Goal: Communication & Community: Answer question/provide support

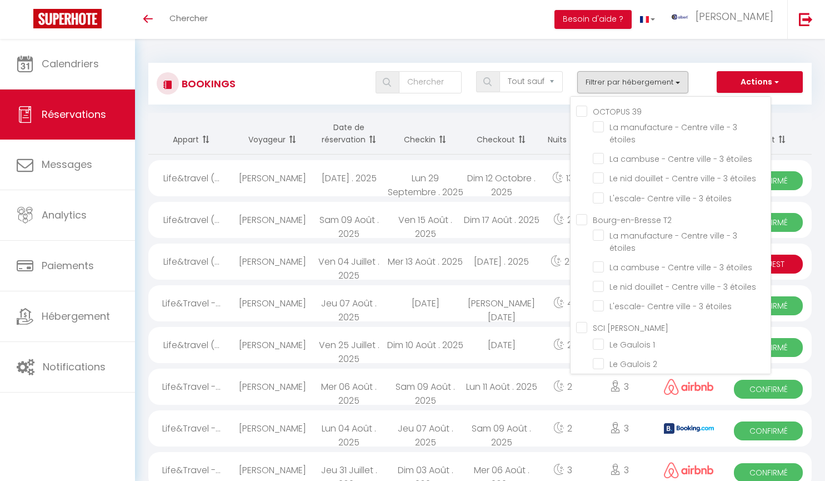
select select "not_cancelled"
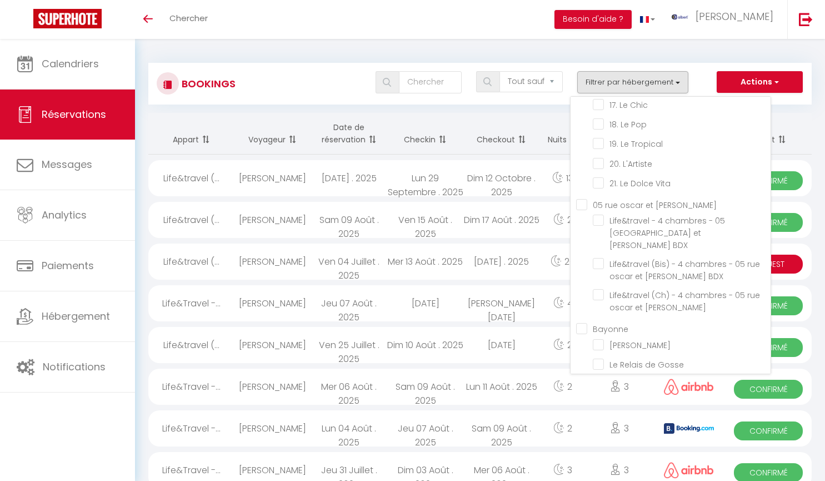
scroll to position [17771, 0]
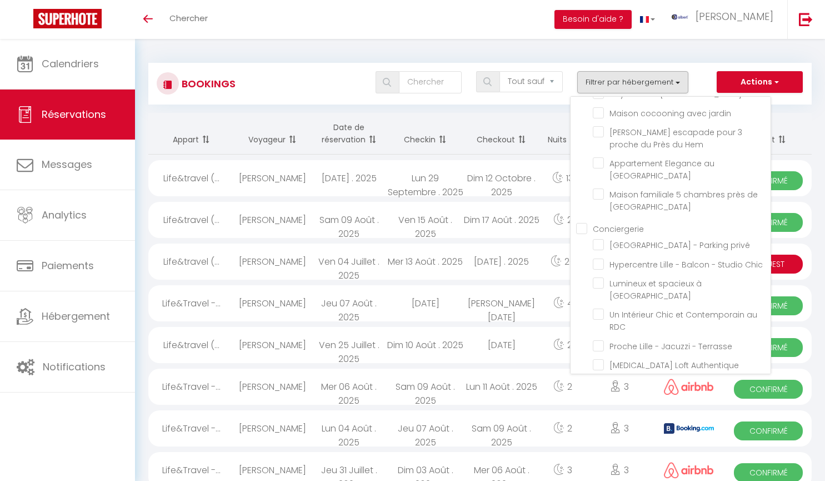
checkbox input "true"
checkbox input "false"
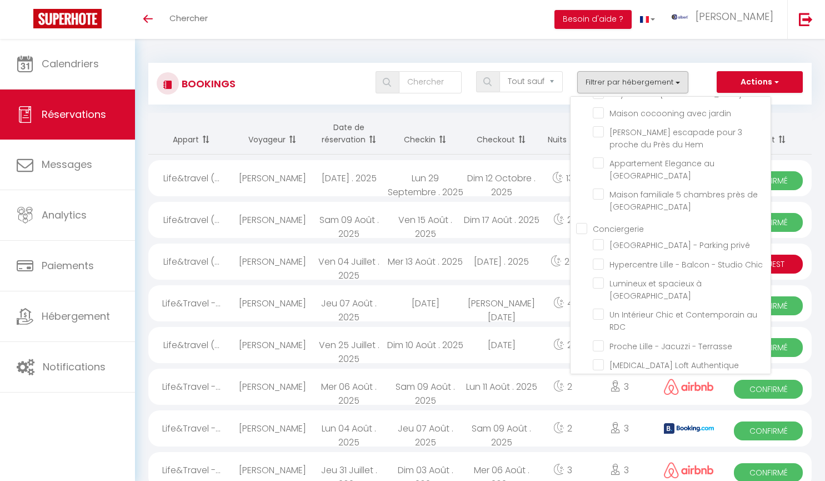
checkbox input "false"
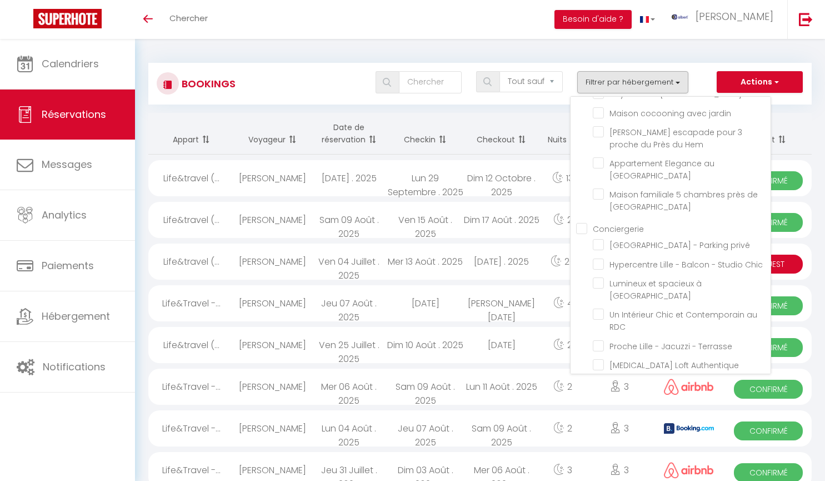
checkbox input "false"
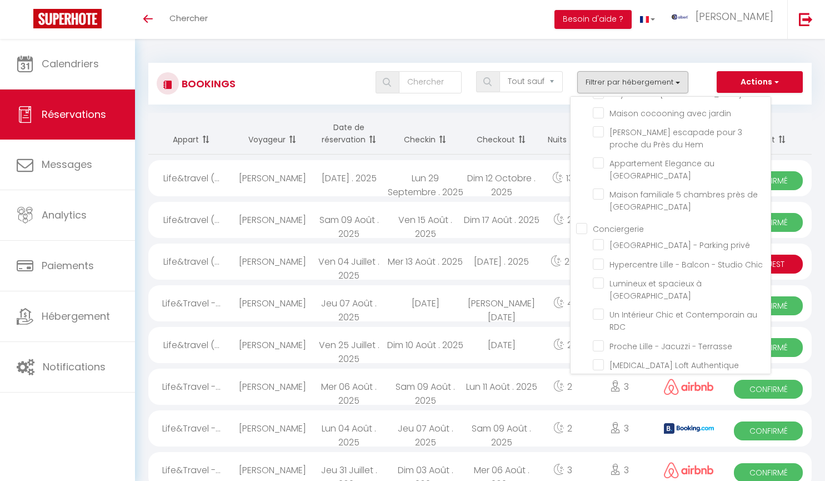
checkbox input "false"
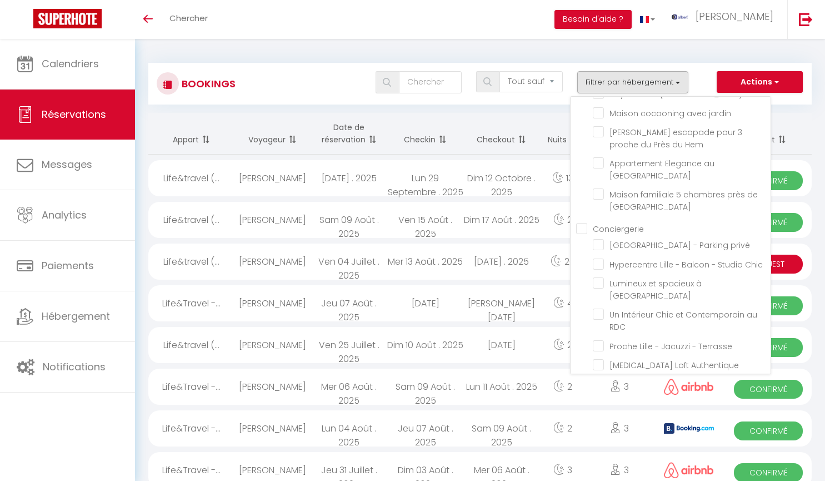
checkbox input "false"
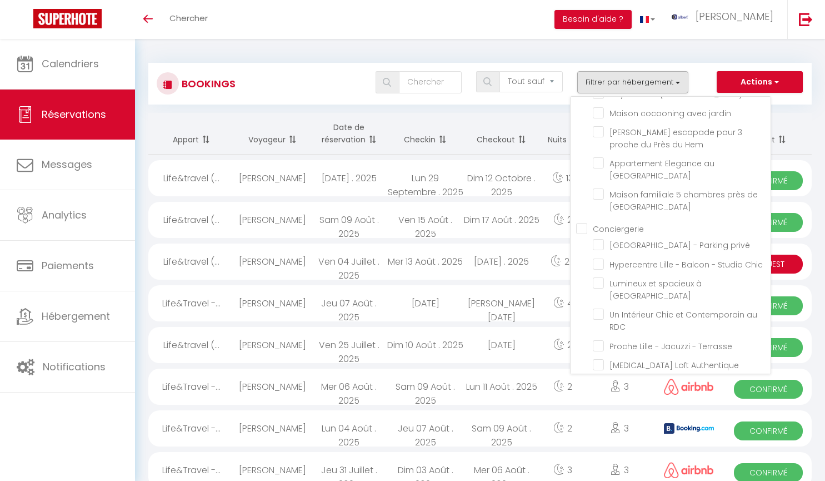
checkbox input "false"
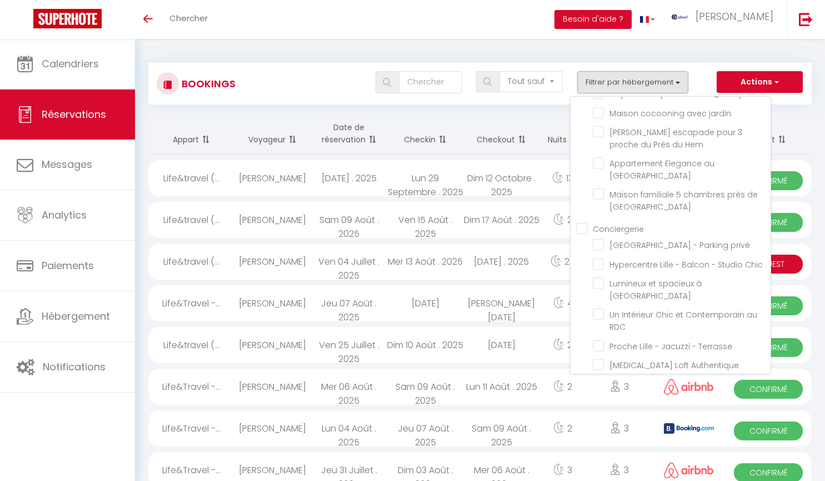
checkbox input "false"
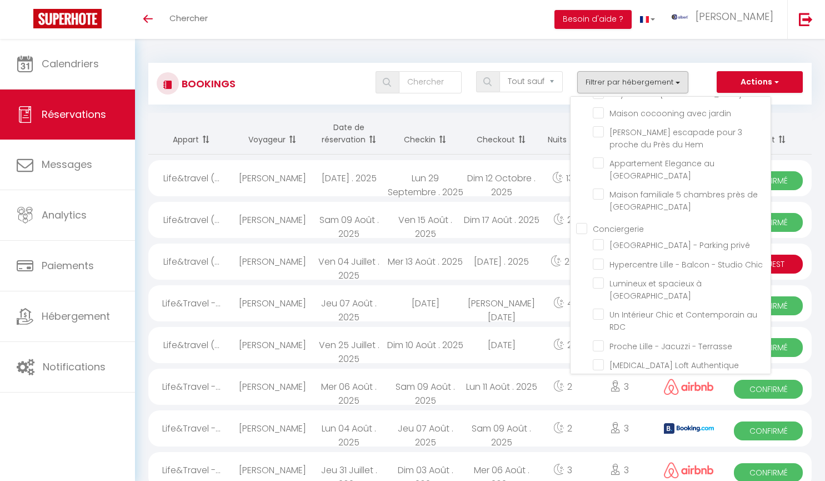
checkbox input "false"
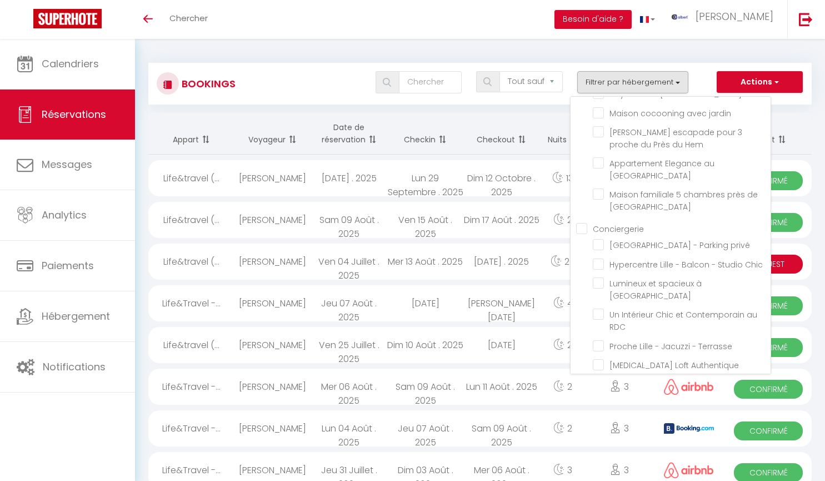
checkbox input "false"
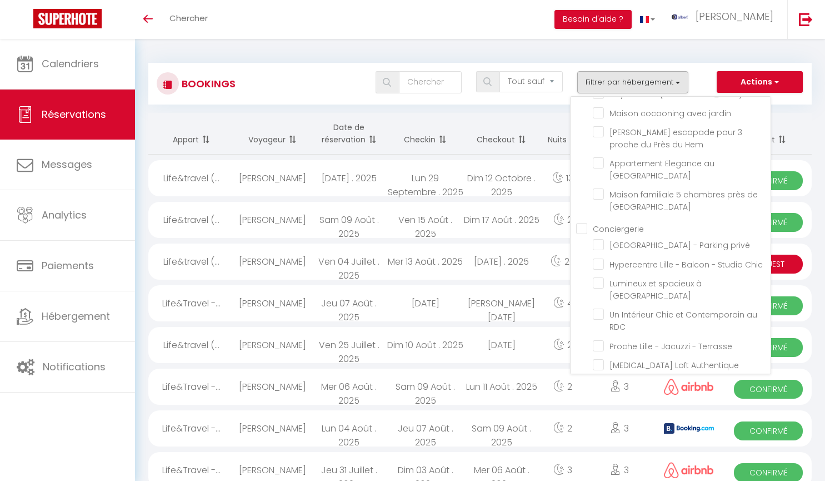
checkbox input "false"
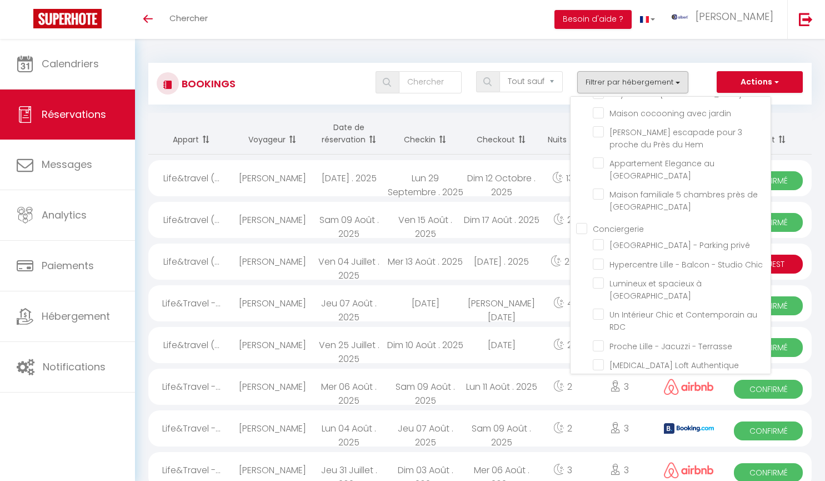
checkbox input "false"
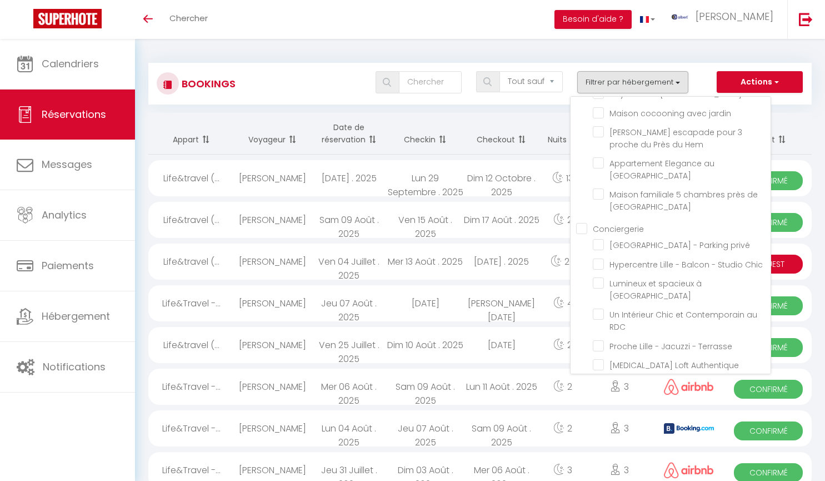
checkbox input "false"
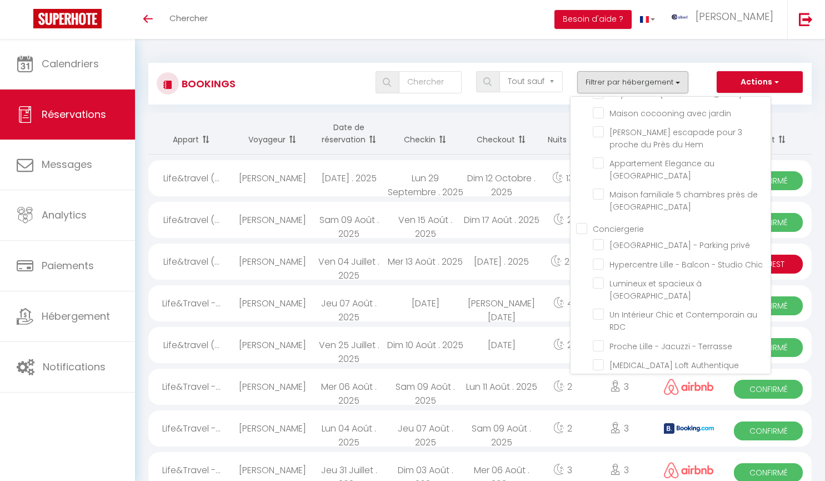
checkbox input "false"
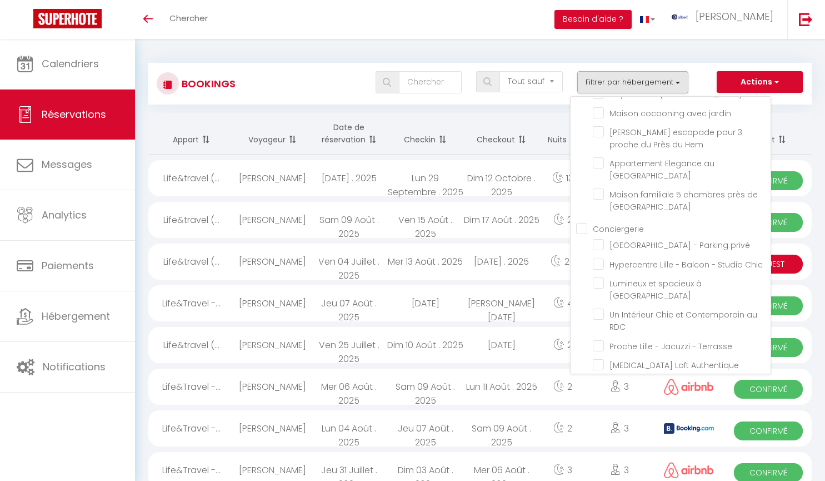
checkbox input "false"
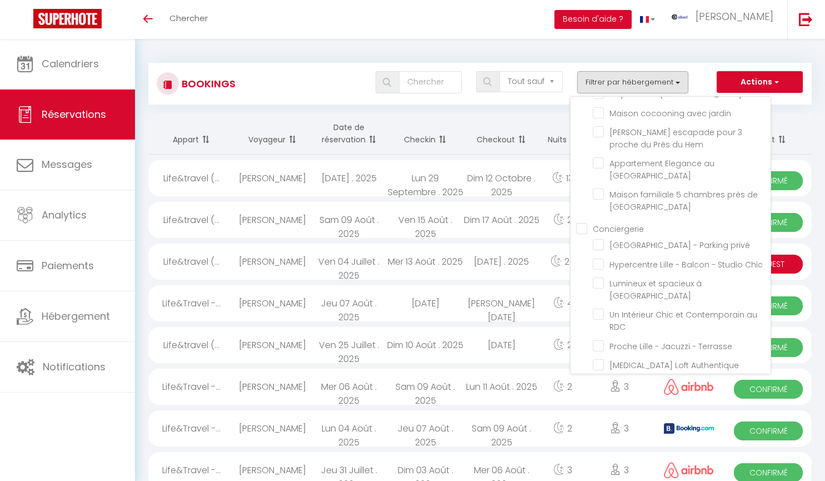
checkbox input "false"
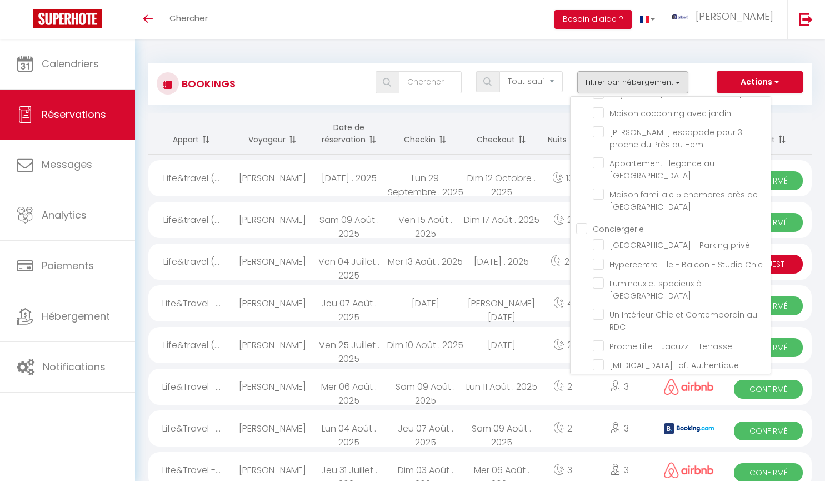
checkbox input "false"
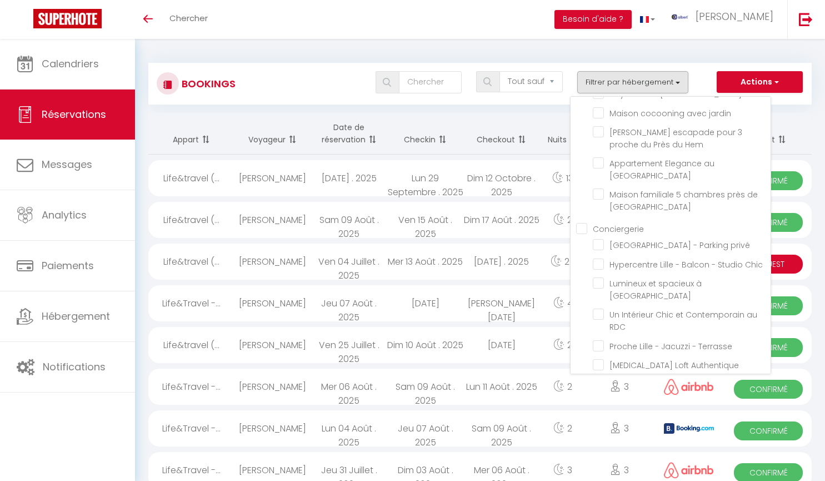
checkbox input "false"
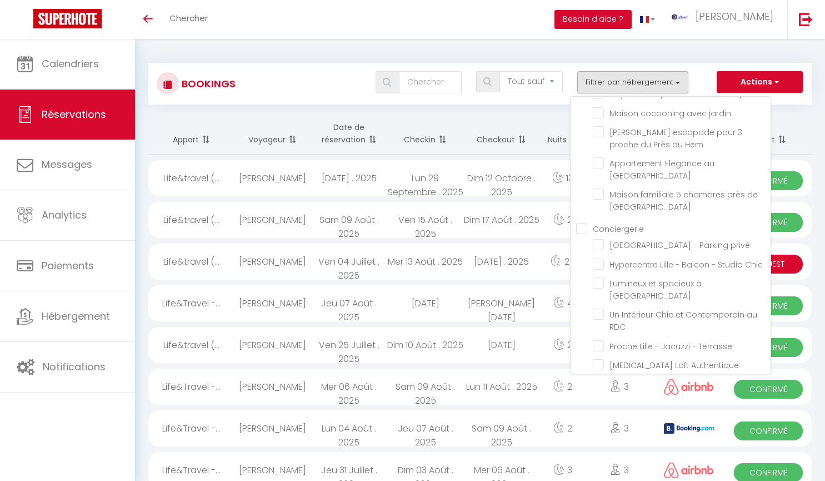
checkbox input "false"
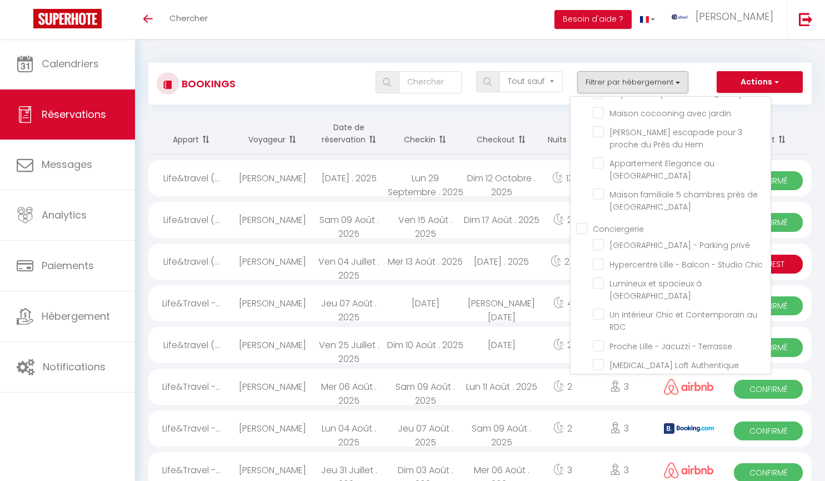
checkbox input "false"
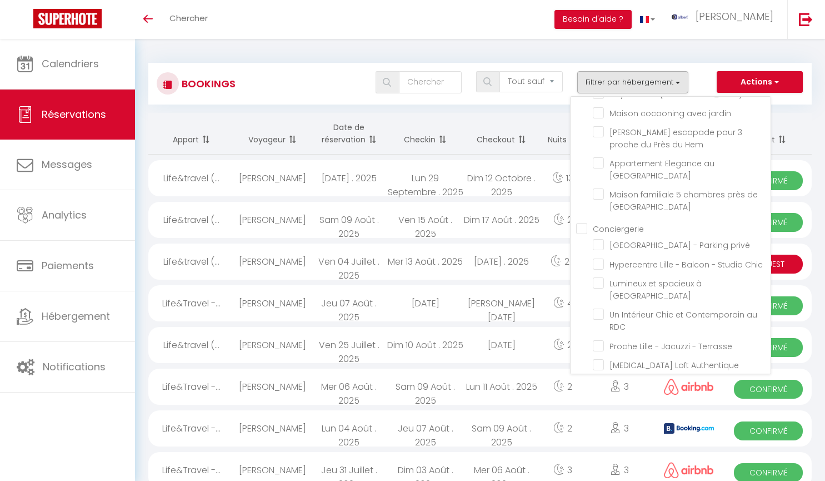
checkbox input "false"
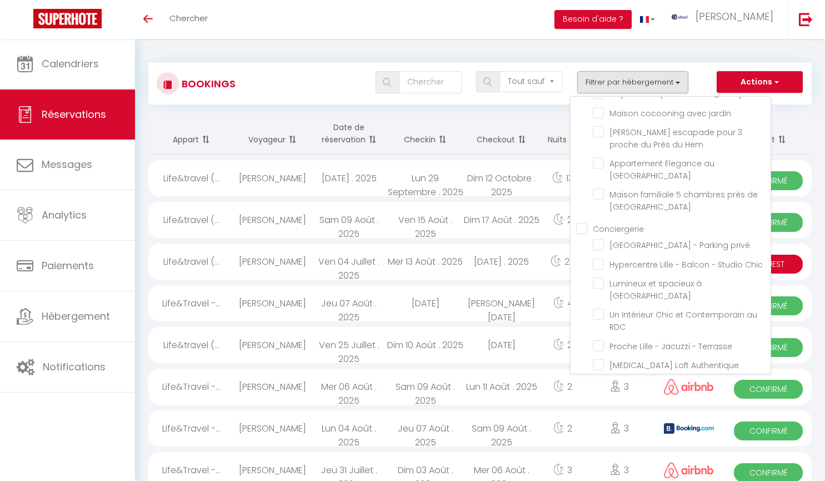
checkbox input "false"
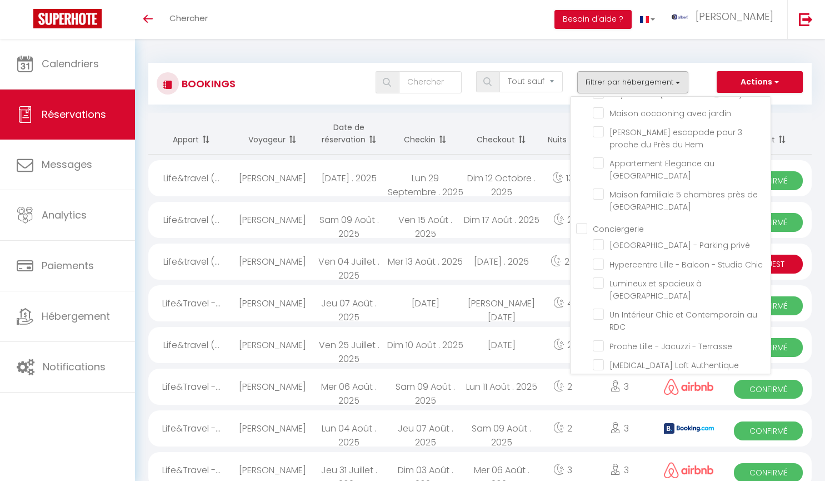
checkbox input "false"
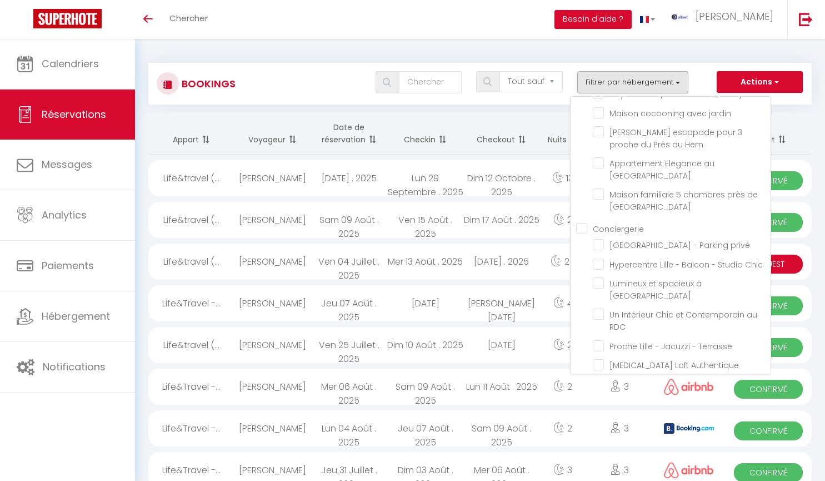
checkbox input "false"
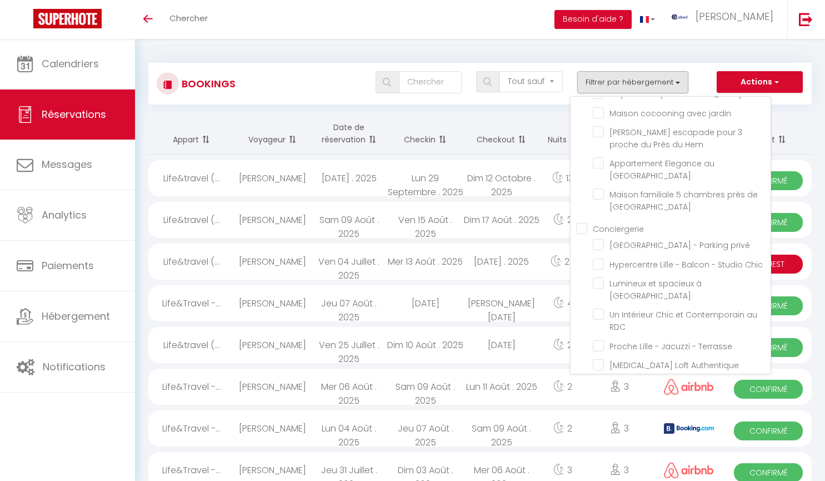
checkbox input "false"
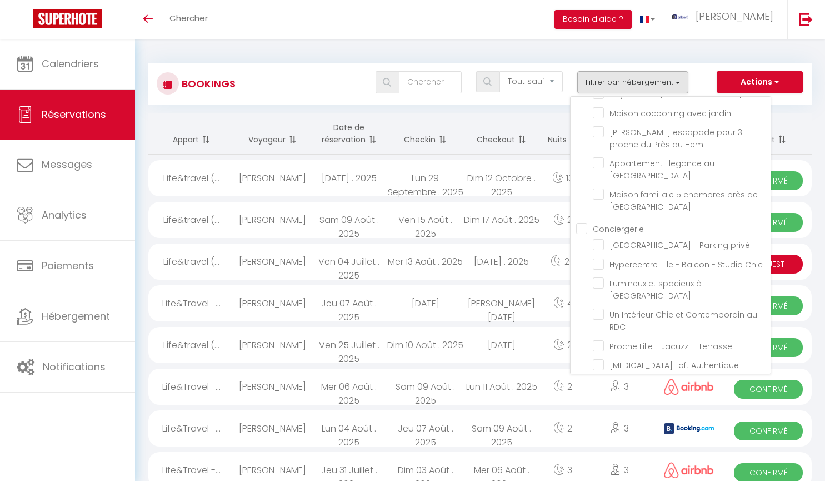
checkbox input "false"
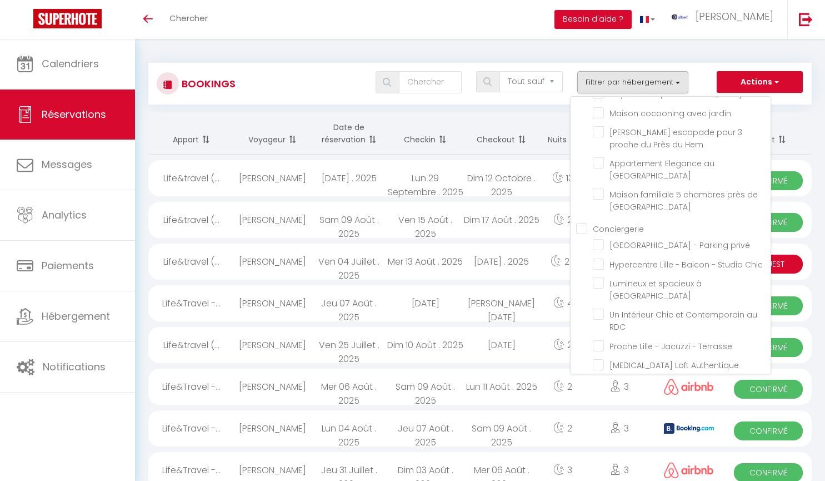
checkbox input "false"
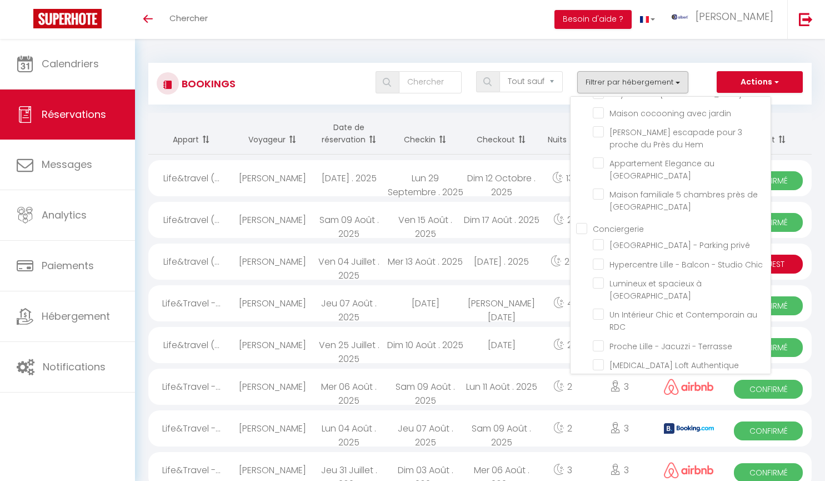
checkbox input "false"
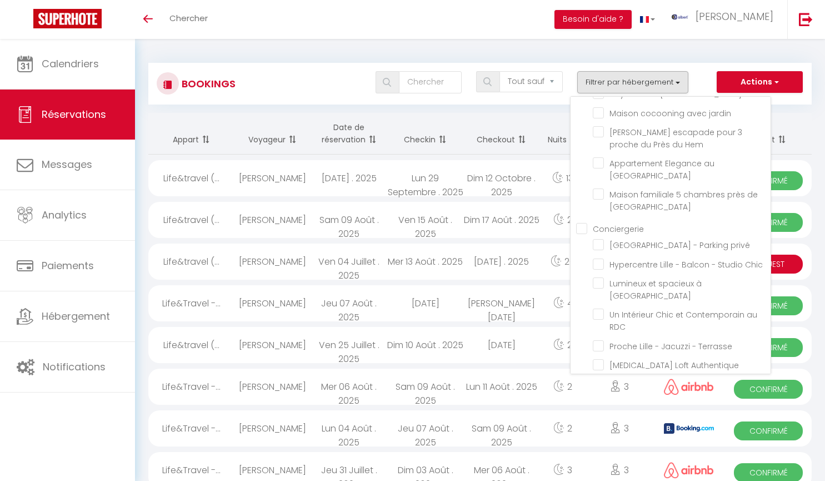
checkbox input "false"
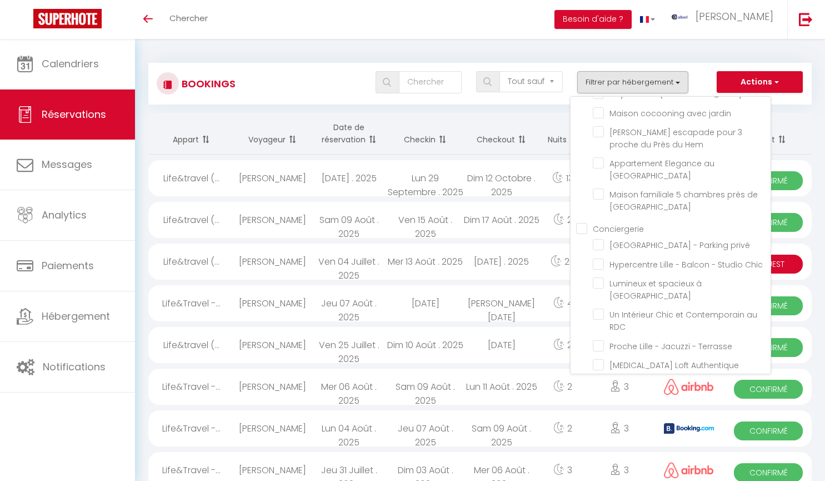
checkbox input "false"
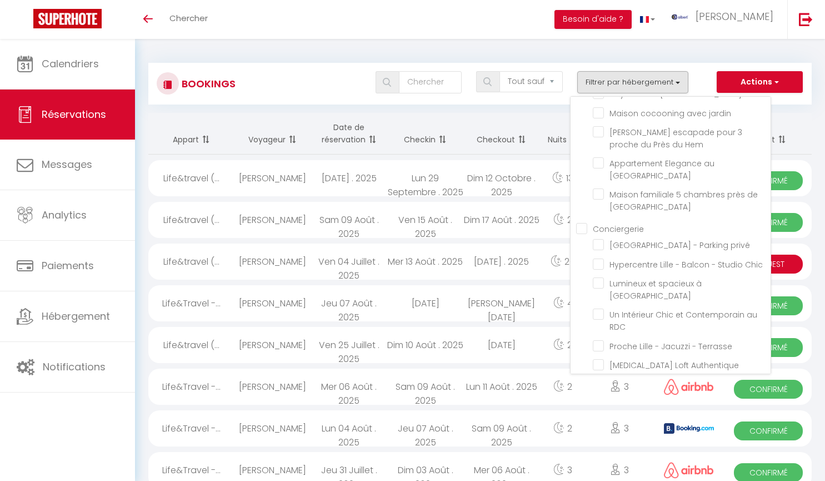
checkbox input "false"
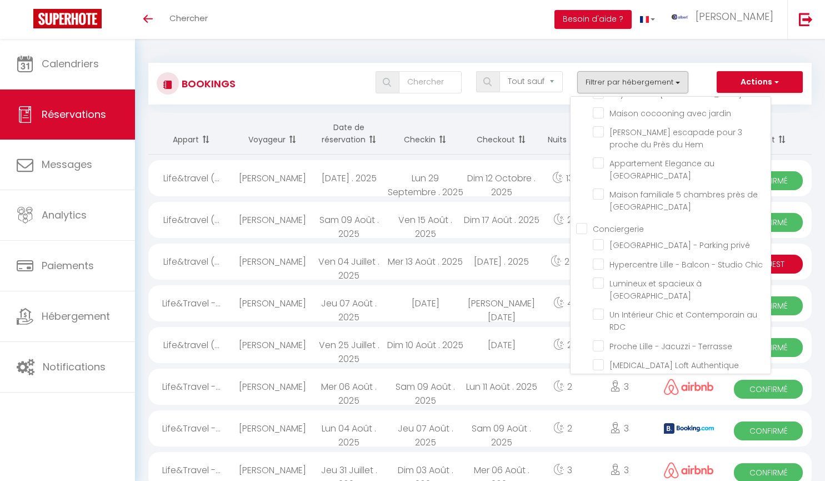
checkbox input "false"
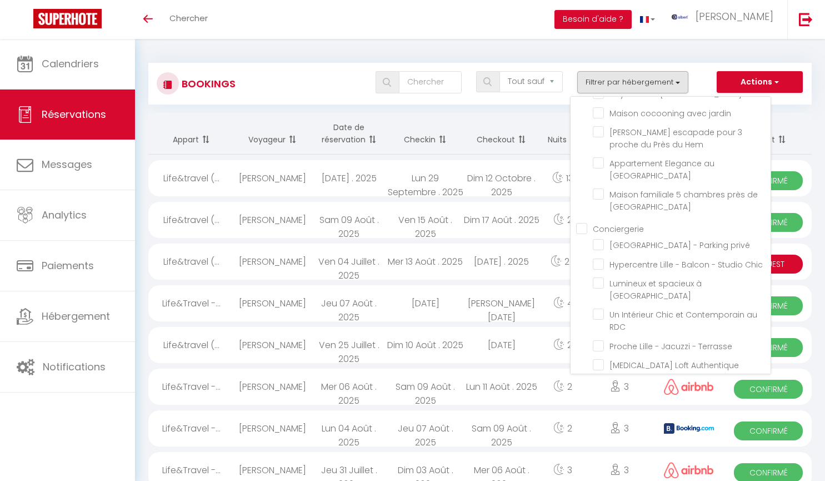
checkbox input "false"
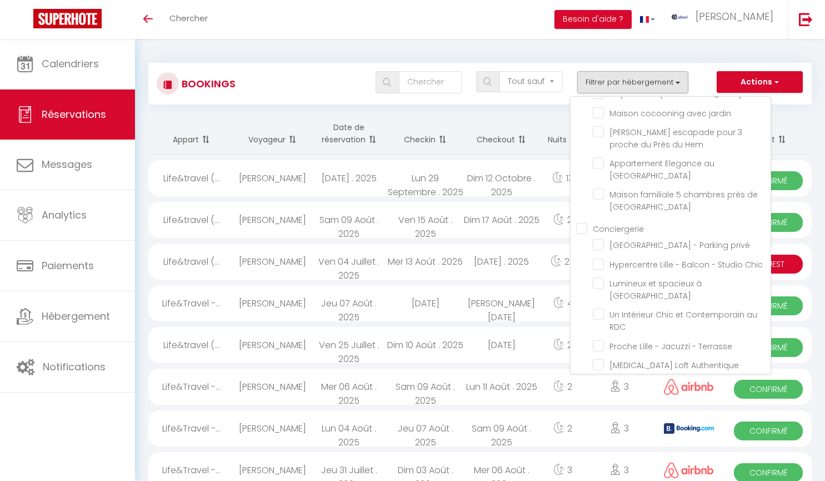
checkbox input "false"
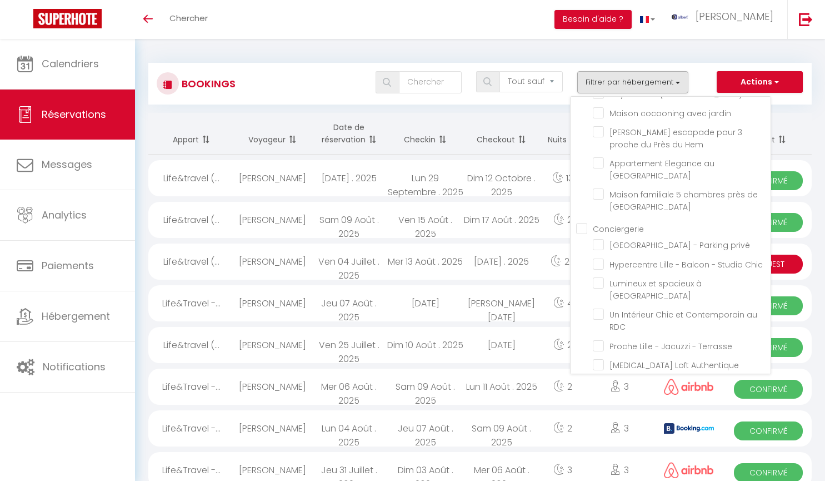
checkbox input "false"
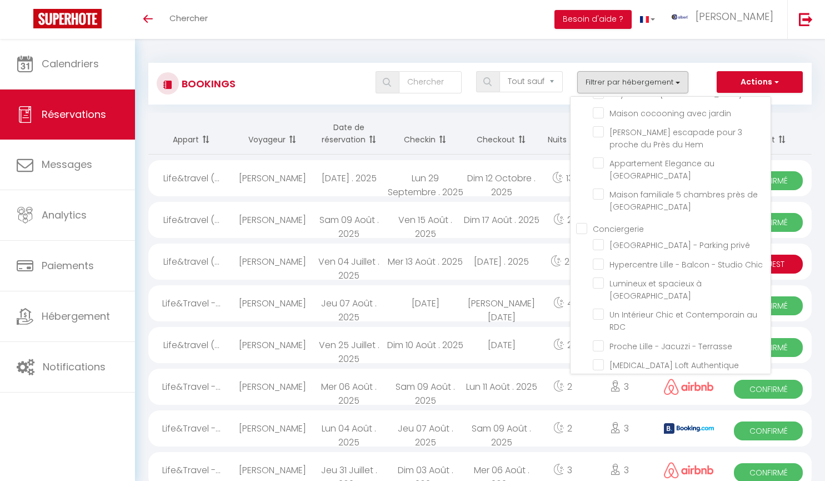
checkbox input "false"
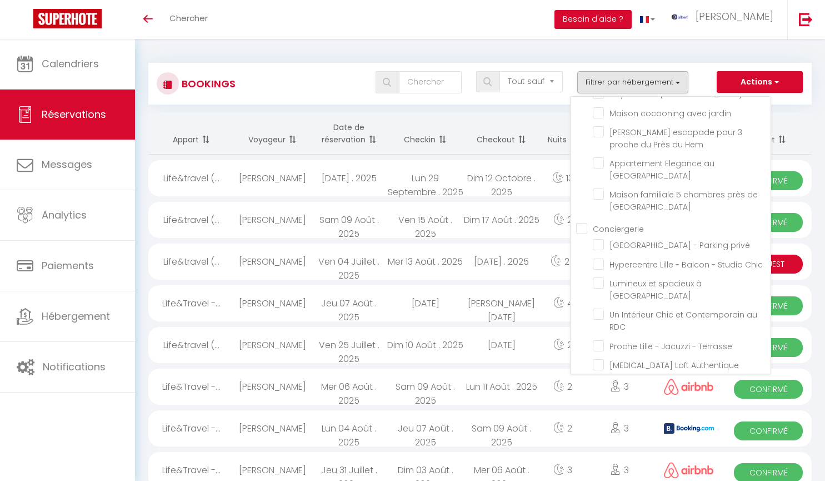
checkbox input "false"
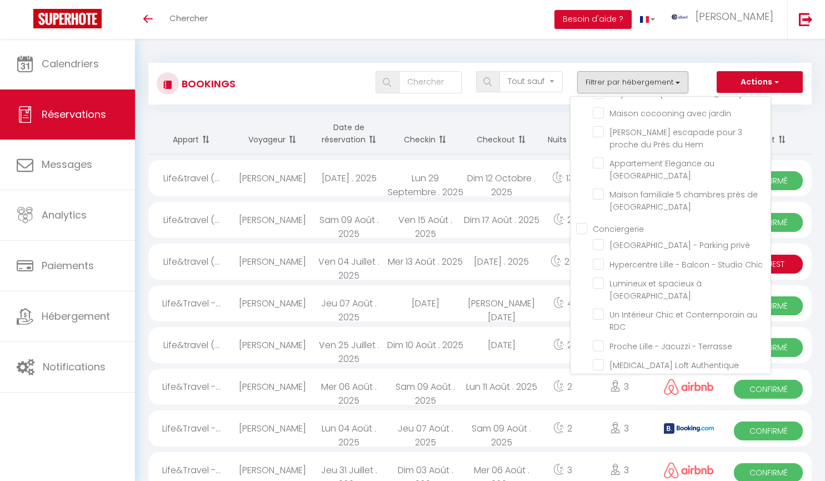
checkbox input "false"
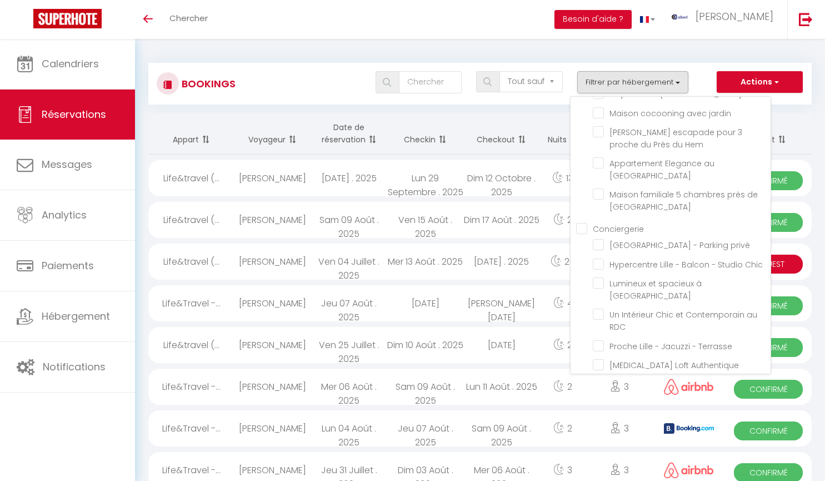
checkbox input "false"
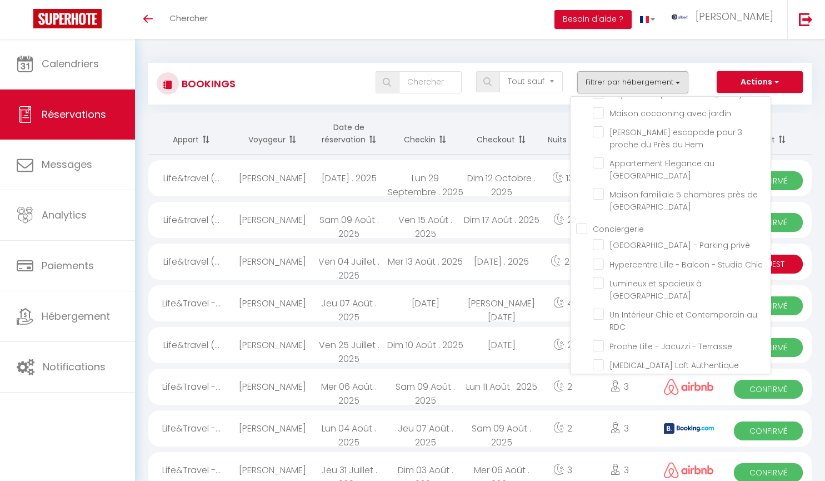
checkbox input "false"
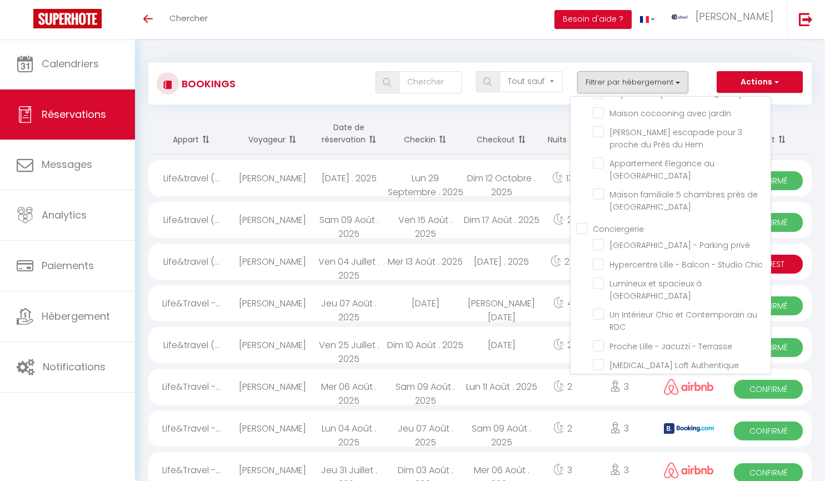
checkbox input "false"
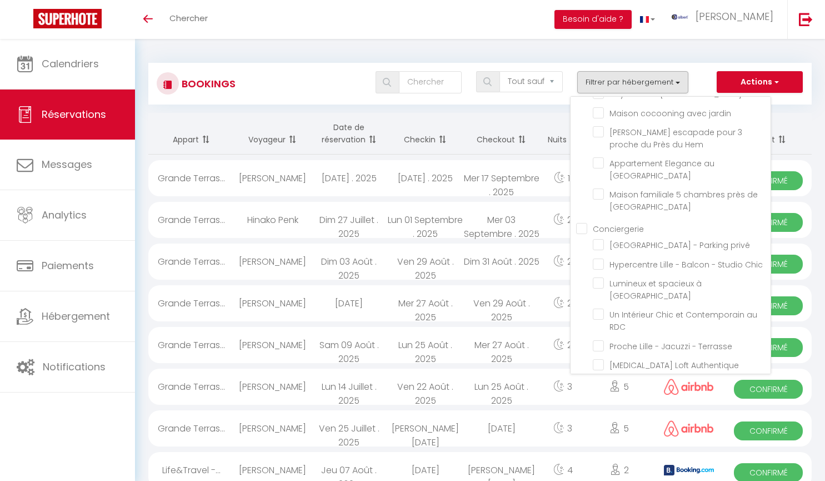
click at [492, 52] on div "Bookings Tous les statuts Annulé Confirmé Non Confirmé Tout sauf annulé No Show…" at bounding box center [480, 78] width 664 height 52
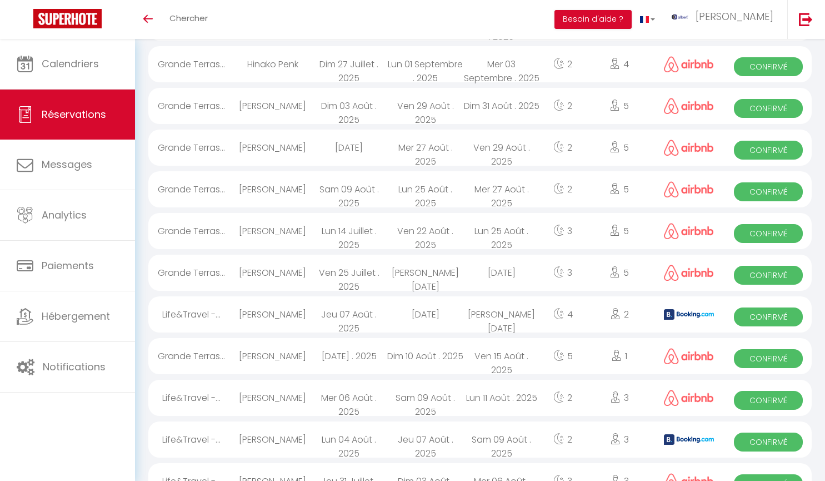
scroll to position [167, 0]
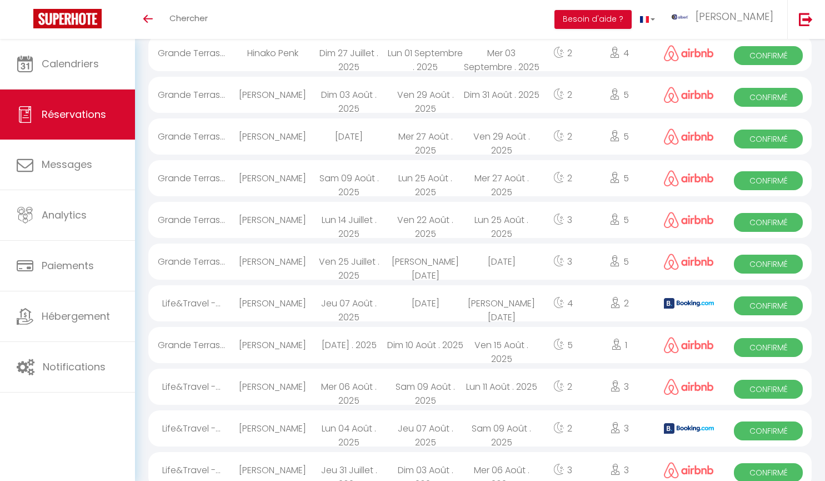
click at [292, 342] on div "[PERSON_NAME]" at bounding box center [273, 345] width 76 height 36
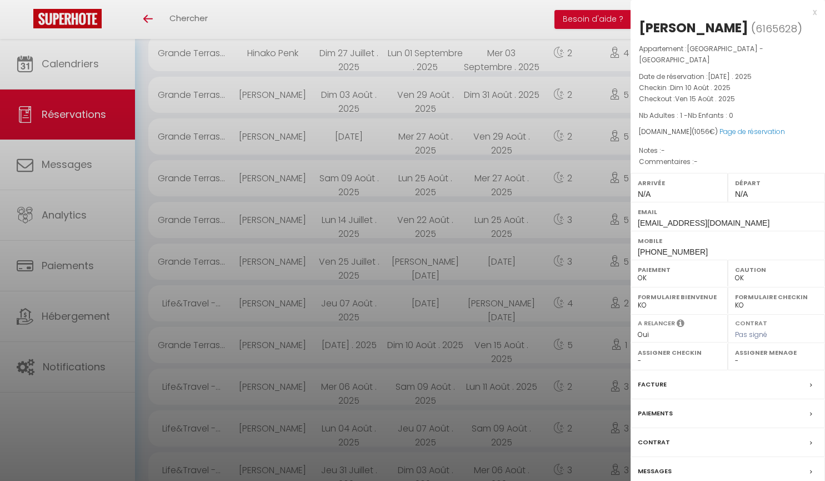
click at [663, 438] on label "Contrat" at bounding box center [654, 442] width 32 height 12
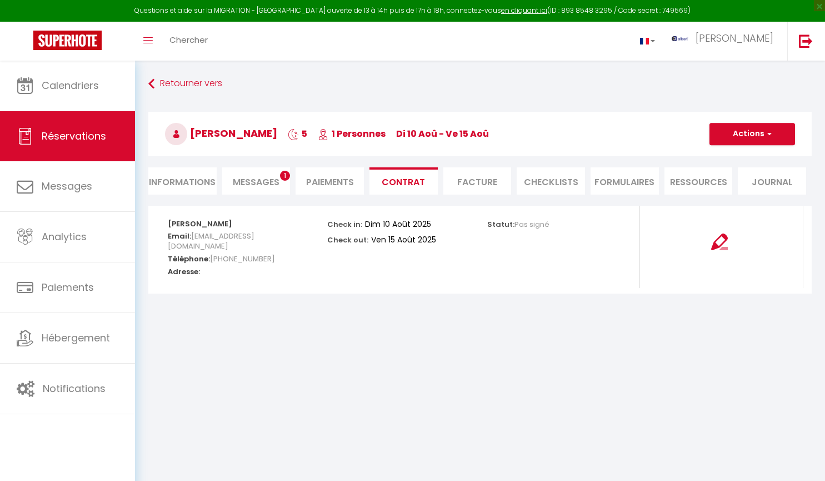
click at [260, 183] on span "Messages" at bounding box center [256, 182] width 47 height 13
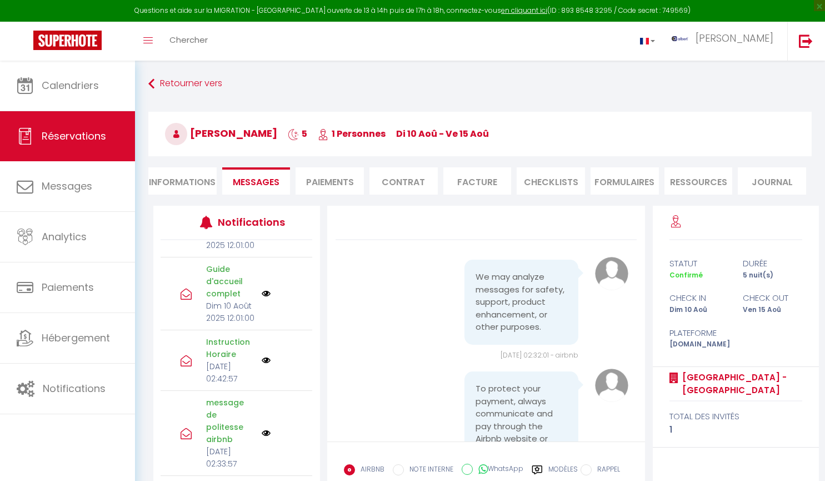
scroll to position [389, 0]
click at [262, 289] on img at bounding box center [266, 293] width 9 height 9
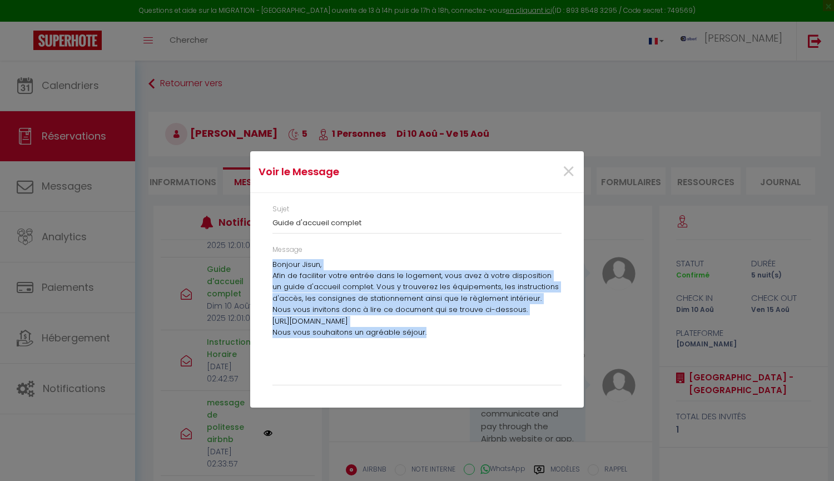
drag, startPoint x: 273, startPoint y: 266, endPoint x: 430, endPoint y: 332, distance: 170.8
click at [430, 332] on div "Bonjour Jisun, Afin de faciliter votre entrée dans le logement, vous avez à vot…" at bounding box center [416, 319] width 289 height 120
copy div "Bonjour Jisun, Afin de faciliter votre entrée dans le logement, vous avez à vot…"
click at [573, 169] on span "×" at bounding box center [568, 171] width 14 height 33
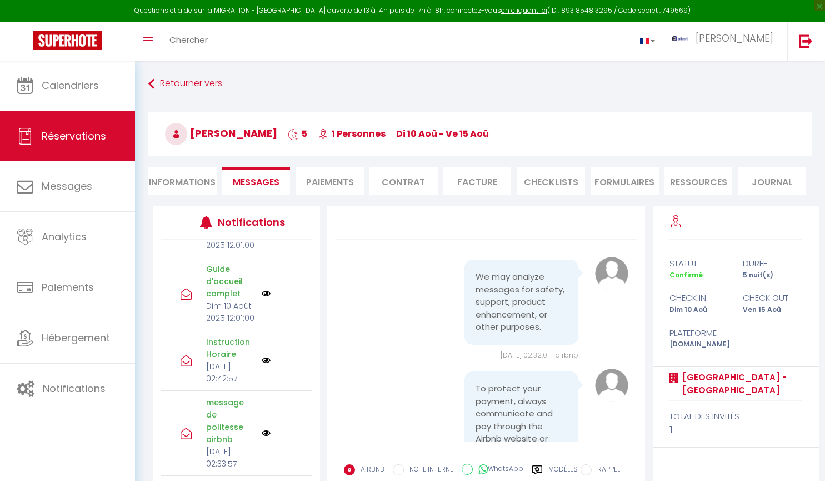
click at [262, 358] on img at bounding box center [266, 360] width 9 height 9
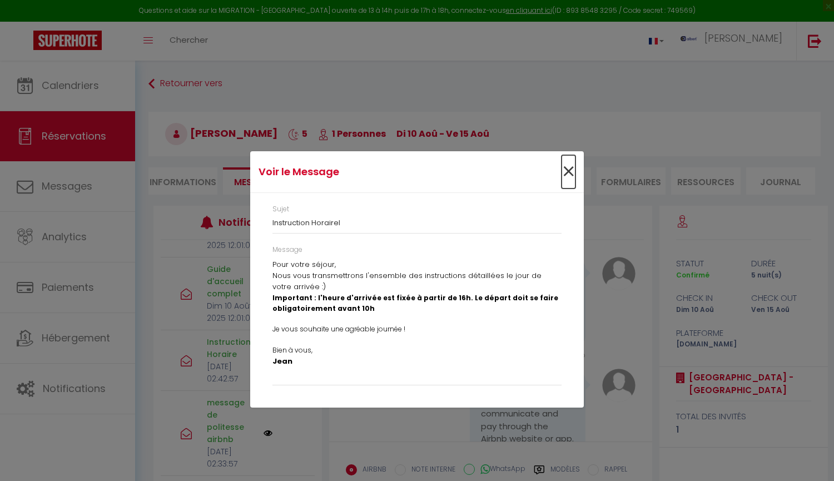
click at [574, 168] on span "×" at bounding box center [568, 171] width 14 height 33
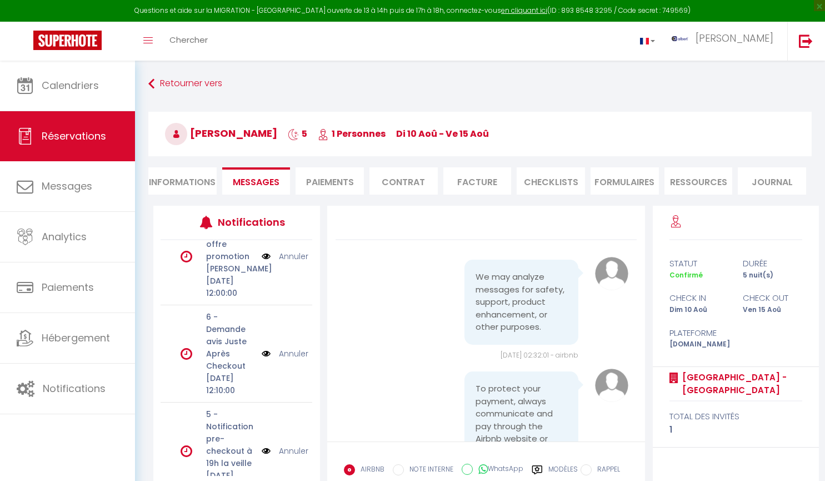
scroll to position [0, 0]
